Goal: Download file/media

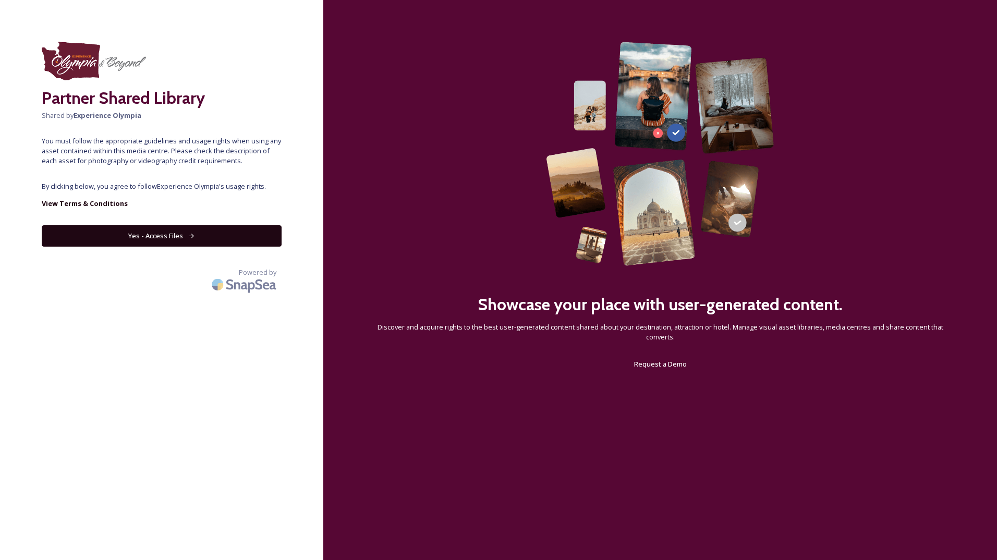
click at [240, 233] on button "Yes - Access Files" at bounding box center [162, 235] width 240 height 21
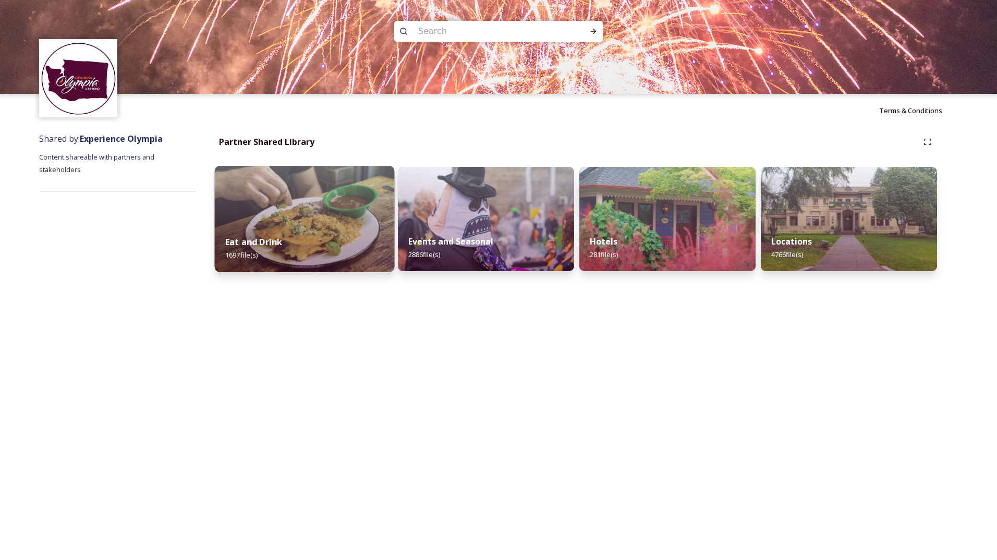
click at [288, 222] on img at bounding box center [305, 219] width 180 height 106
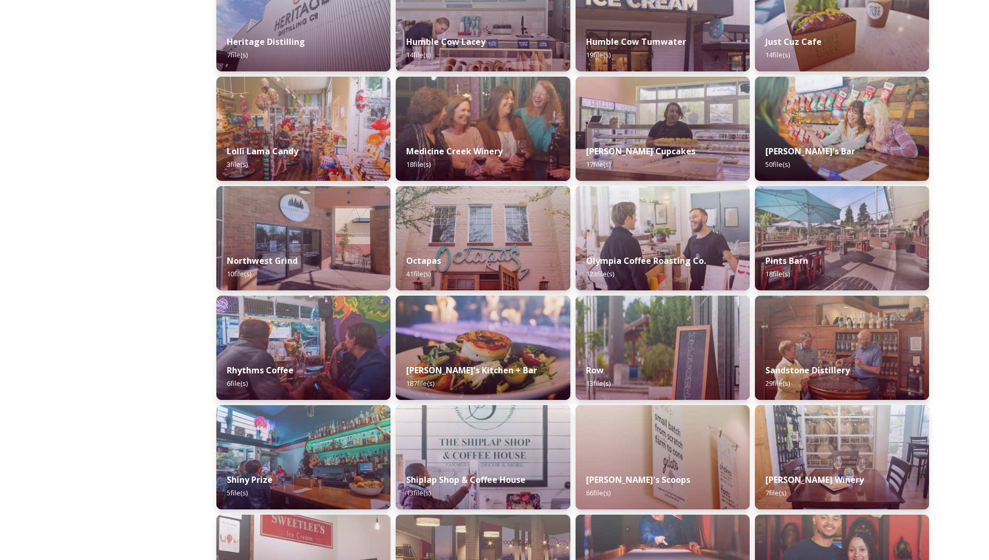
scroll to position [490, 0]
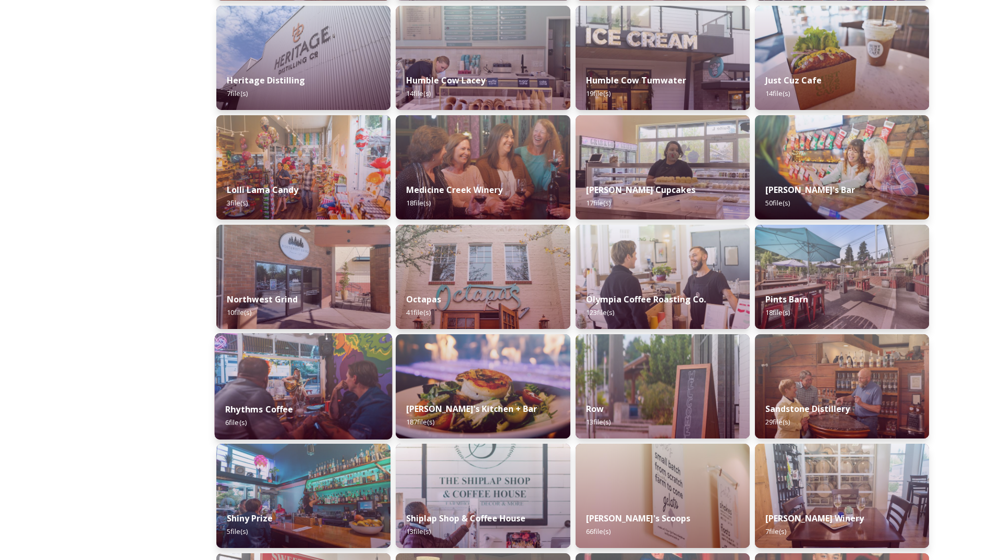
click at [310, 369] on img at bounding box center [304, 386] width 178 height 106
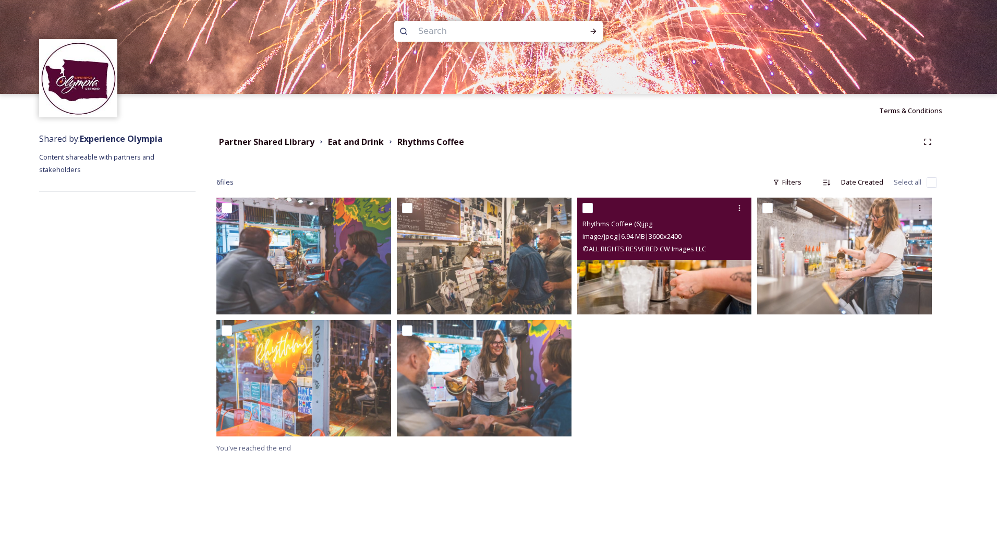
click at [685, 286] on img at bounding box center [664, 256] width 175 height 116
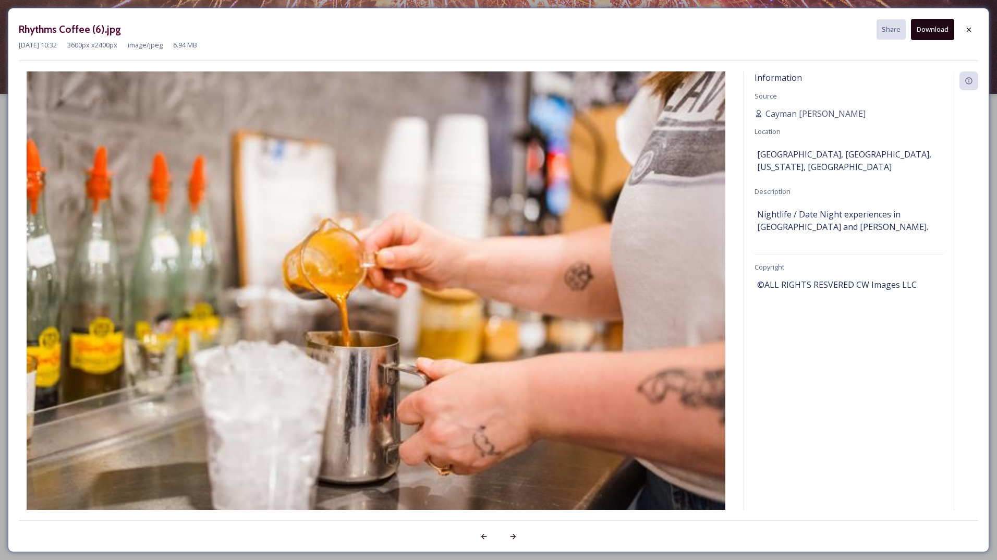
click at [927, 28] on button "Download" at bounding box center [932, 29] width 43 height 21
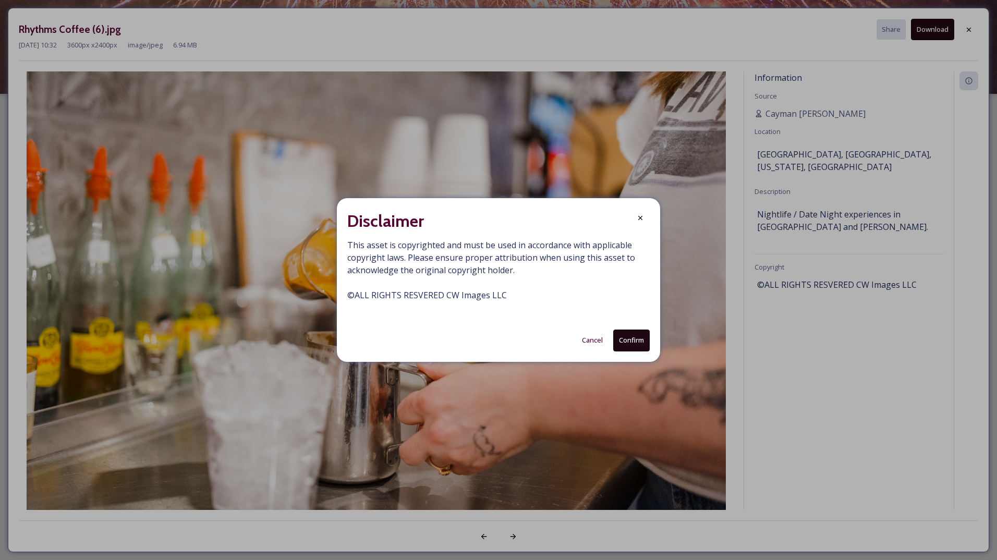
click at [639, 338] on button "Confirm" at bounding box center [631, 340] width 37 height 21
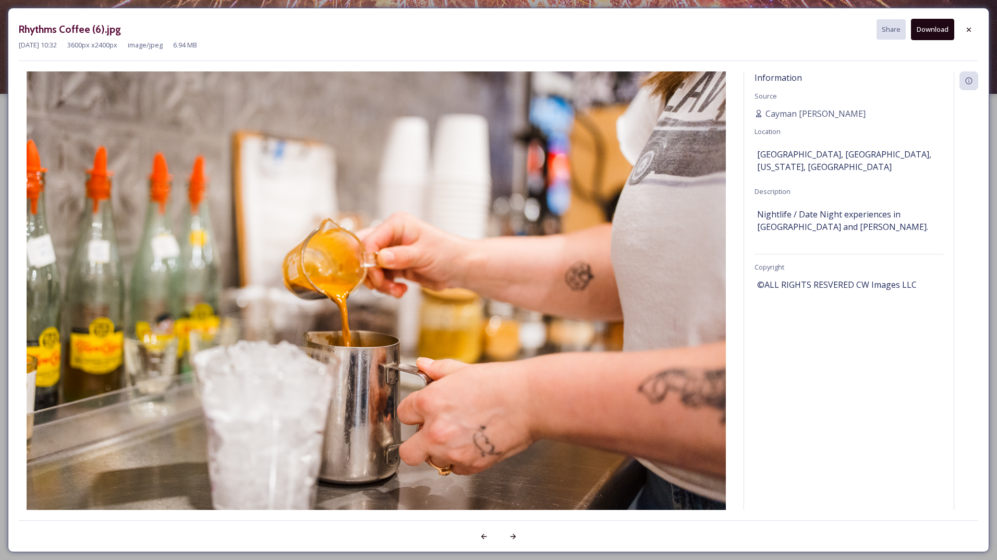
click at [951, 47] on div "[DATE] 10:32 3600 px x 2400 px image/jpeg 6.94 MB" at bounding box center [499, 45] width 960 height 10
drag, startPoint x: 869, startPoint y: 284, endPoint x: 755, endPoint y: 285, distance: 114.7
click at [755, 285] on div "Information Source Cayman [PERSON_NAME] Location [GEOGRAPHIC_DATA], [GEOGRAPHIC…" at bounding box center [849, 290] width 210 height 439
drag, startPoint x: 755, startPoint y: 285, endPoint x: 770, endPoint y: 285, distance: 15.6
copy span "©ALL RIGHTS RESVERED CW Images LLC"
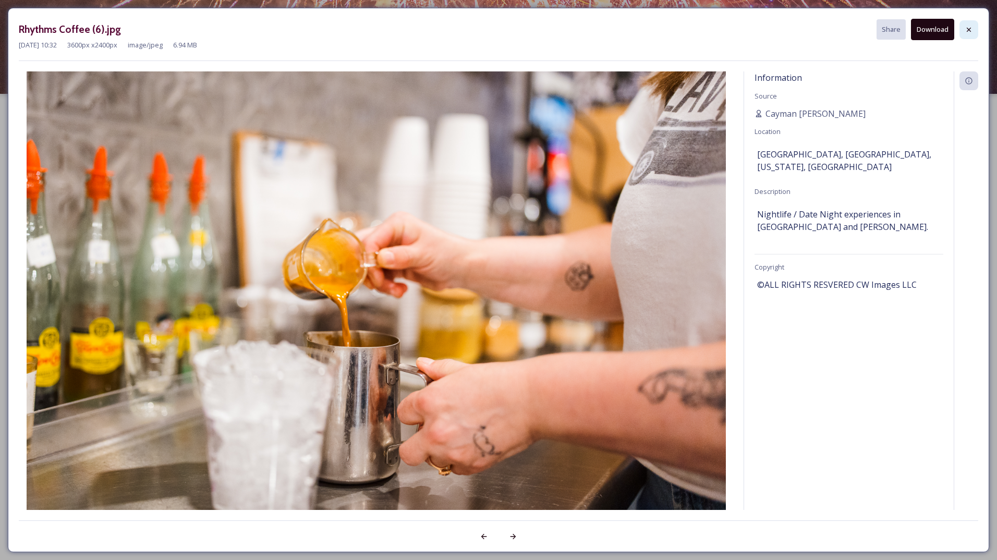
click at [969, 29] on icon at bounding box center [969, 29] width 4 height 4
